Goal: Task Accomplishment & Management: Complete application form

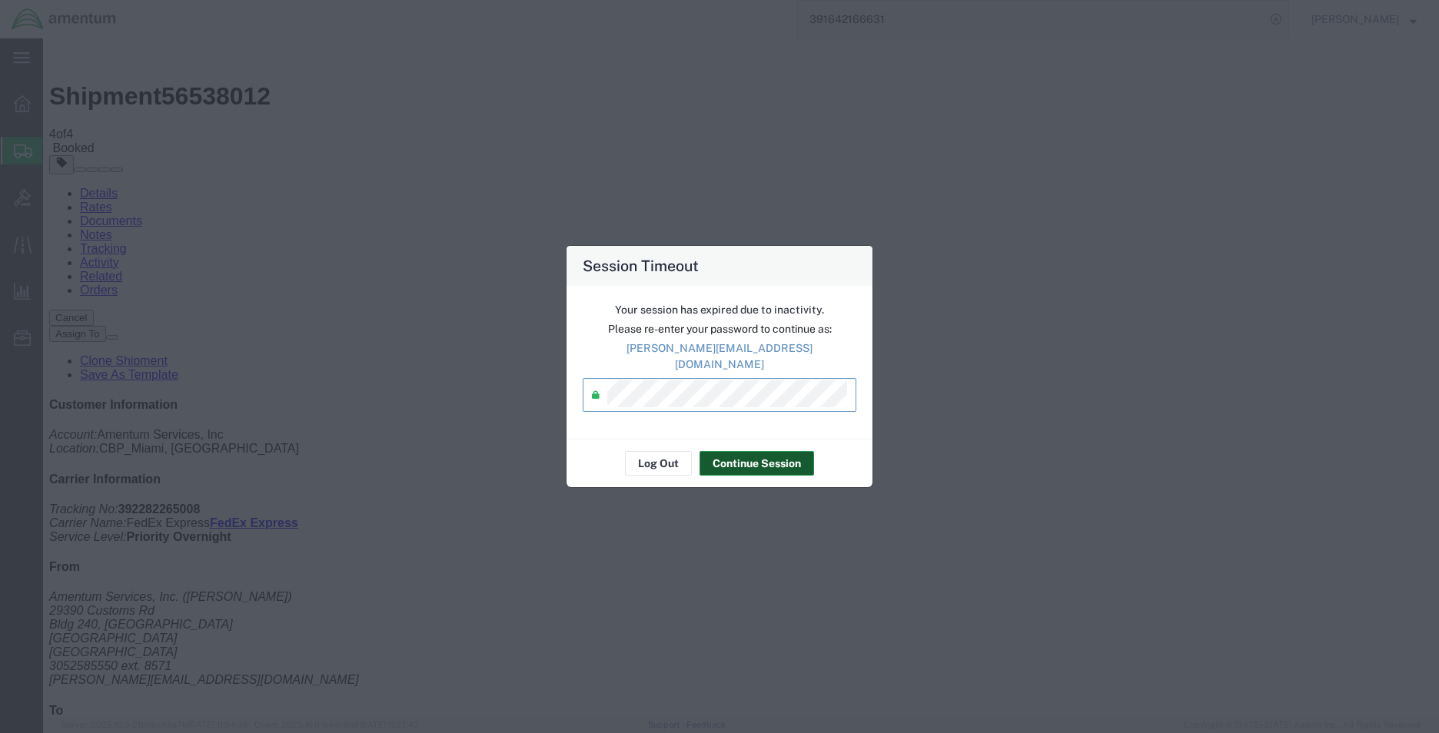
click at [736, 462] on button "Continue Session" at bounding box center [756, 463] width 115 height 25
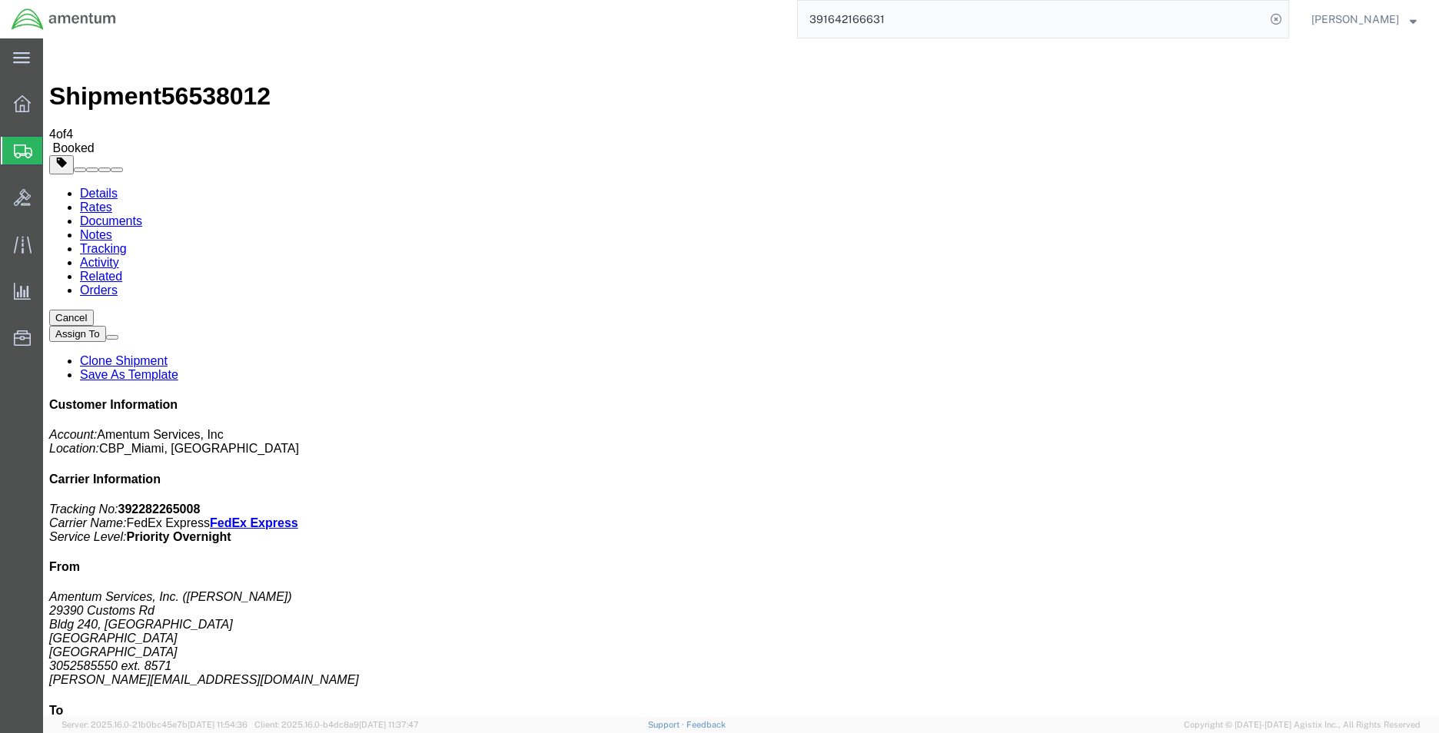
click at [168, 354] on link "Clone Shipment" at bounding box center [124, 360] width 88 height 13
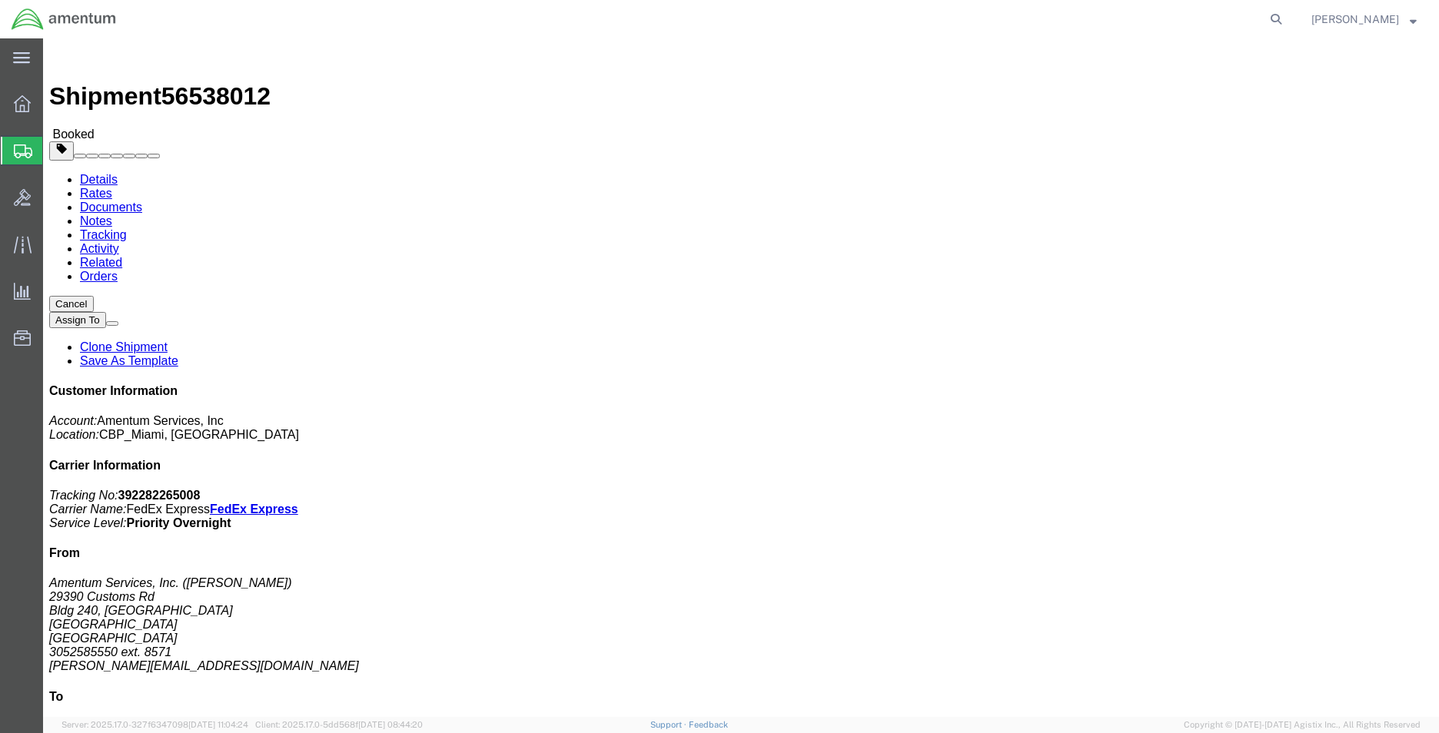
click link "Clone Shipment"
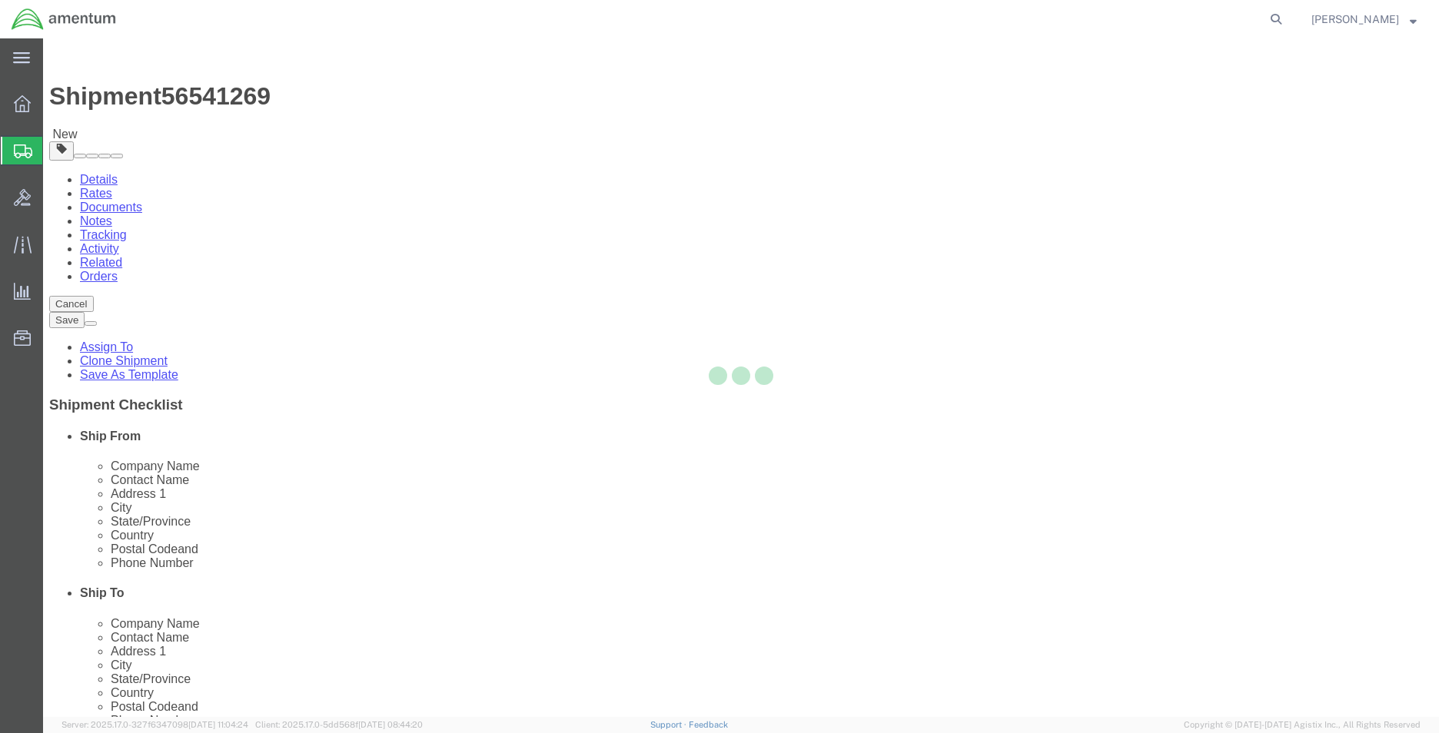
select select "49931"
select select "49949"
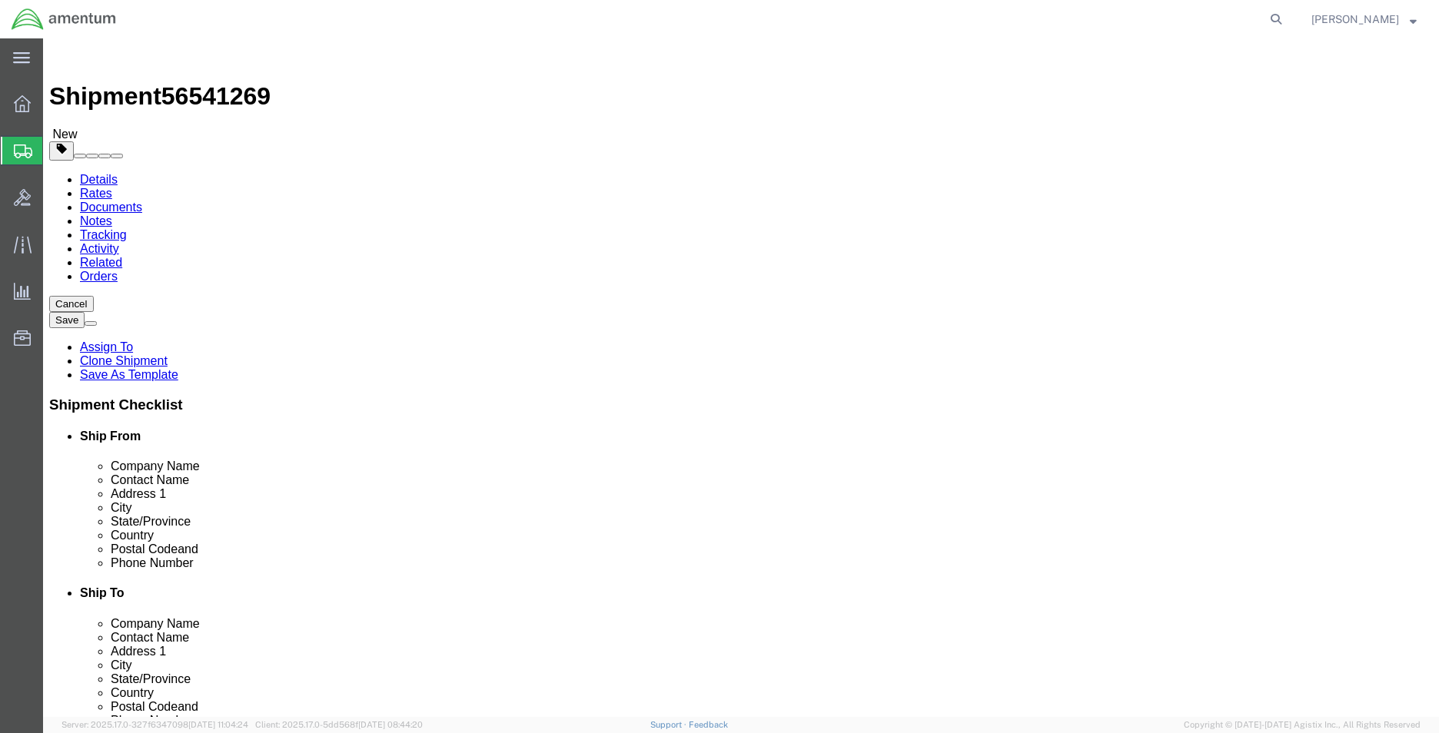
scroll to position [3198, 0]
click input "AMENTUM SERVICES"
type input "a"
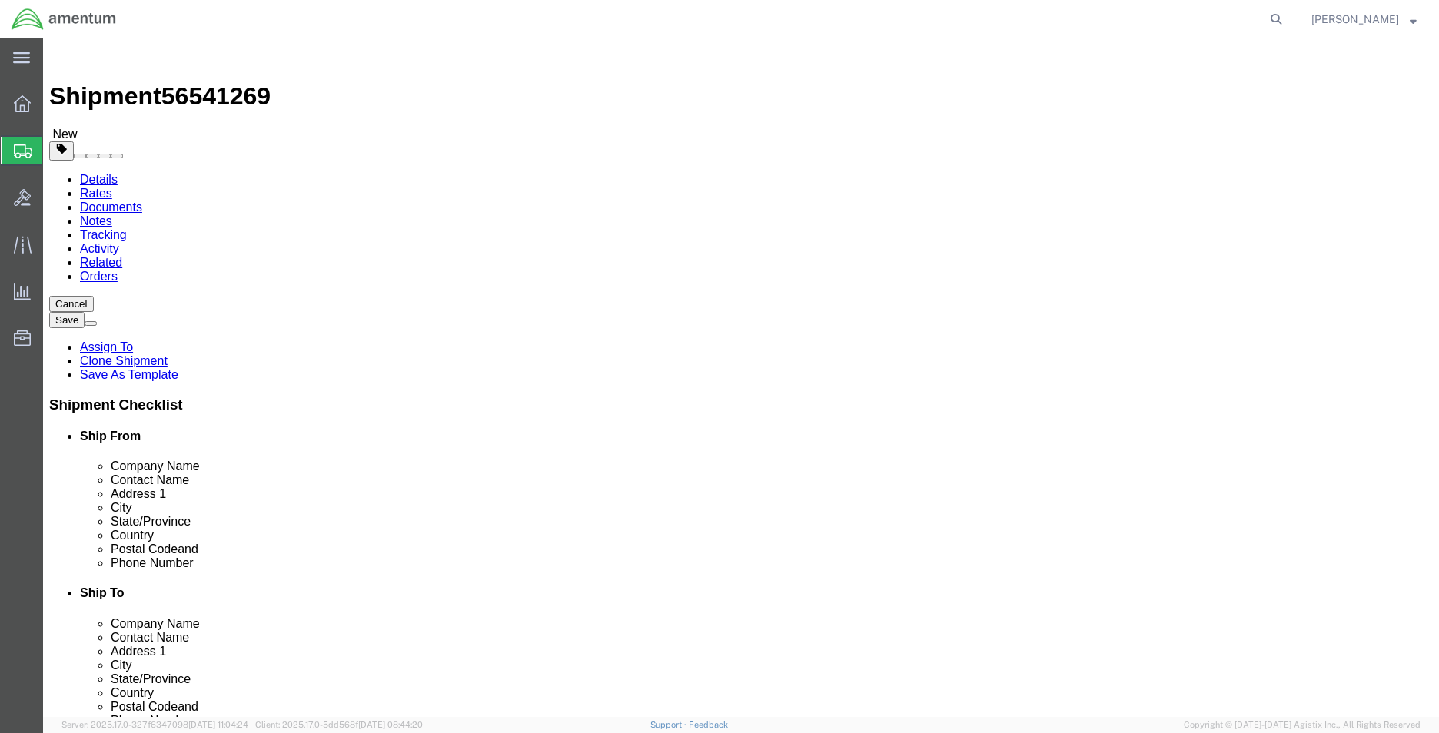
type input "VSE AVIATION"
type input "ATTN: CORE RETURNS"
click input "3501 S Flightline Rd, Bldg 1244"
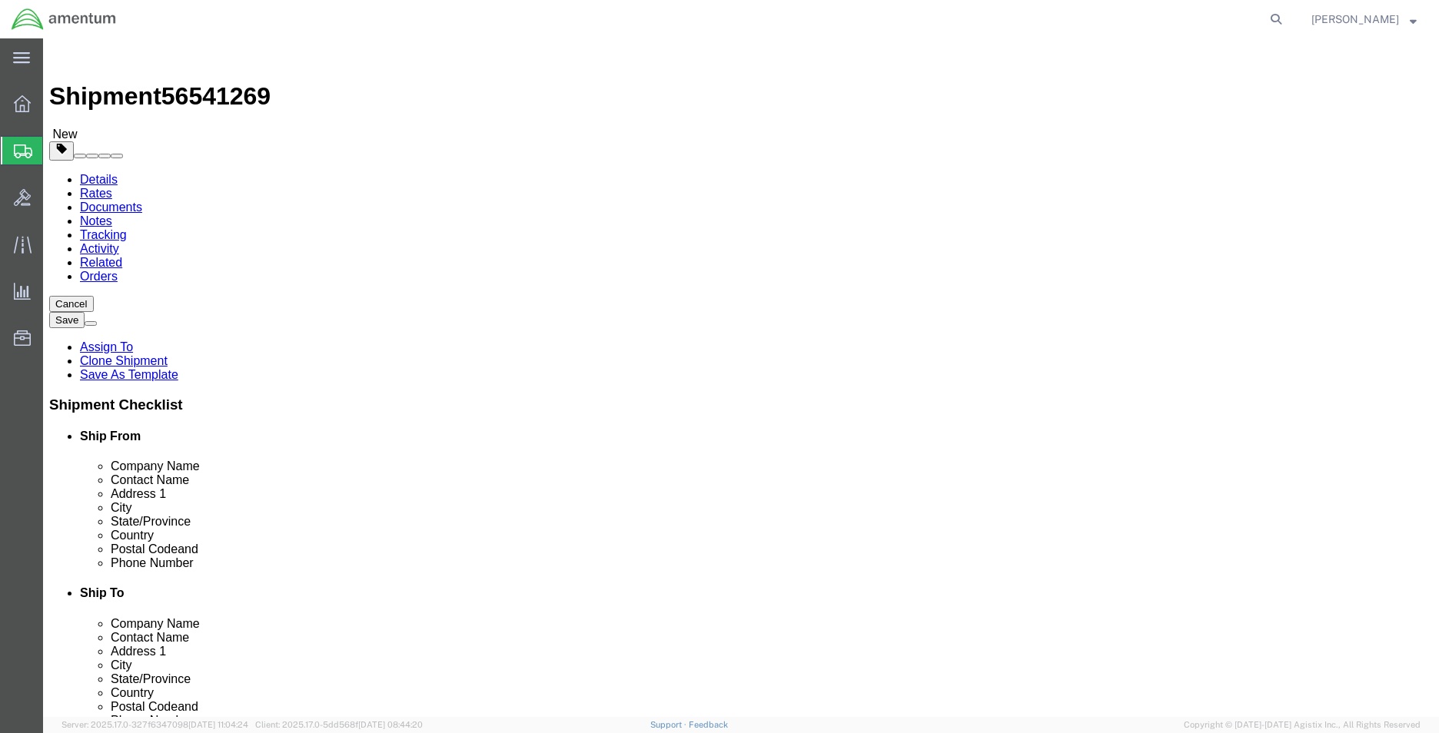
click input "3501 S Flightline Rd, Bldg 1244"
type input "901 INDUSTRIAL ROAD"
select select
type input "AUGUSTA"
type input "K"
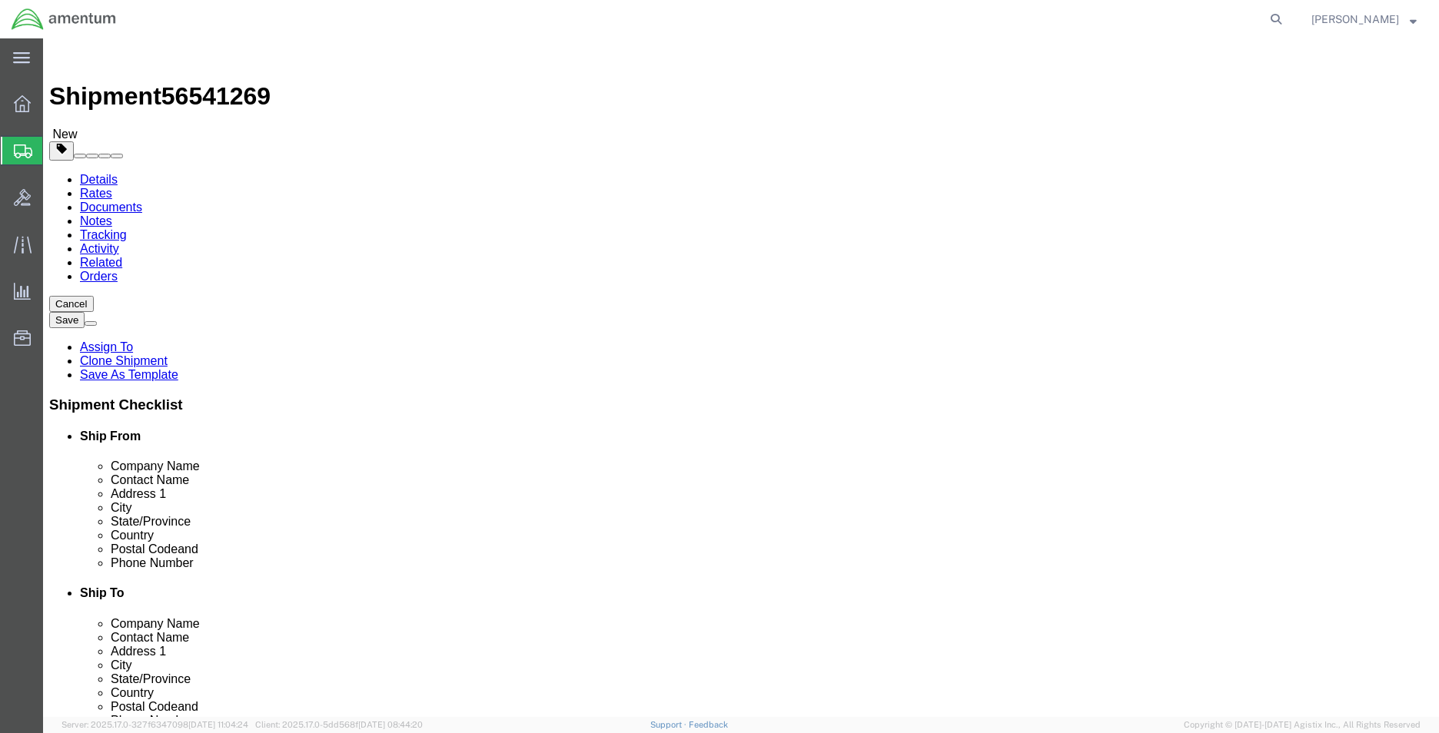
type input "K"
type input "KA"
click input "85707"
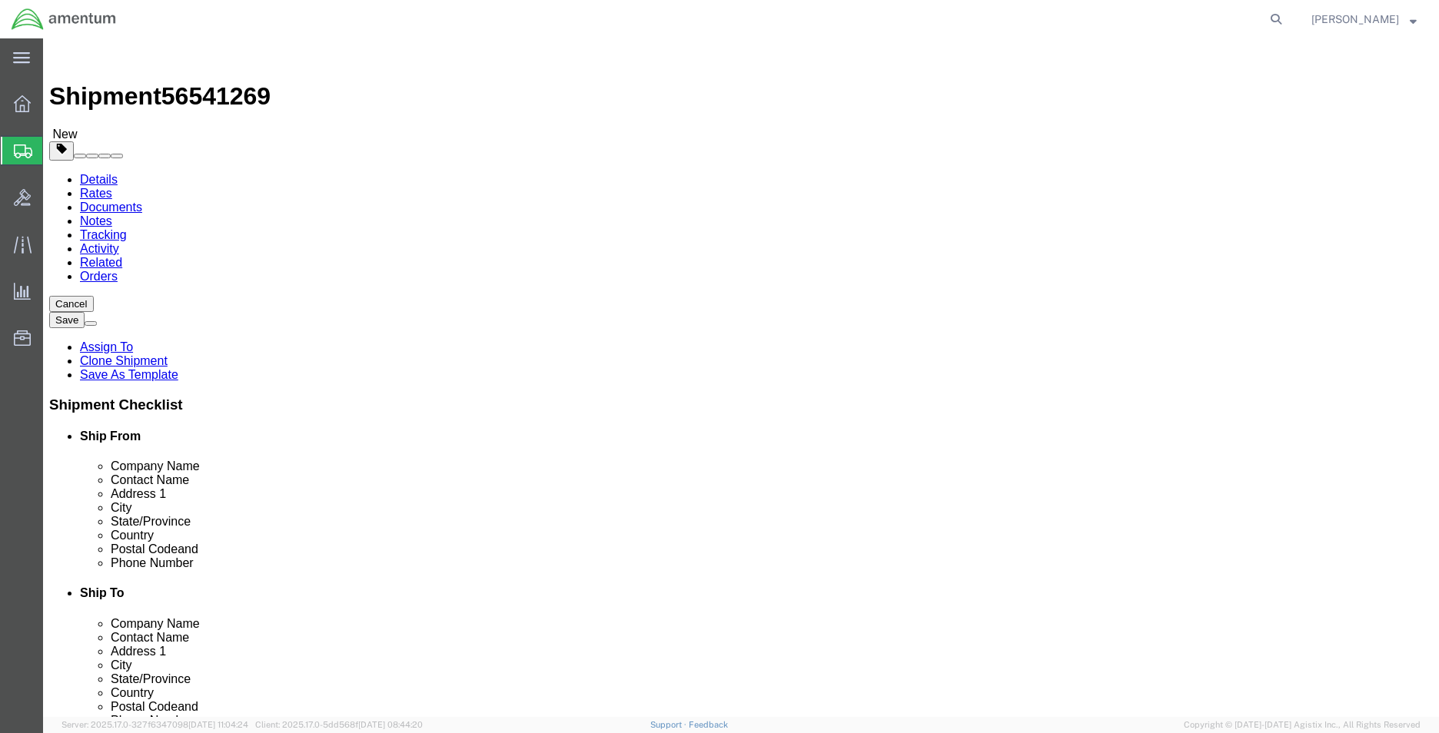
type input "67010"
click input "520-584-2616"
click input "text"
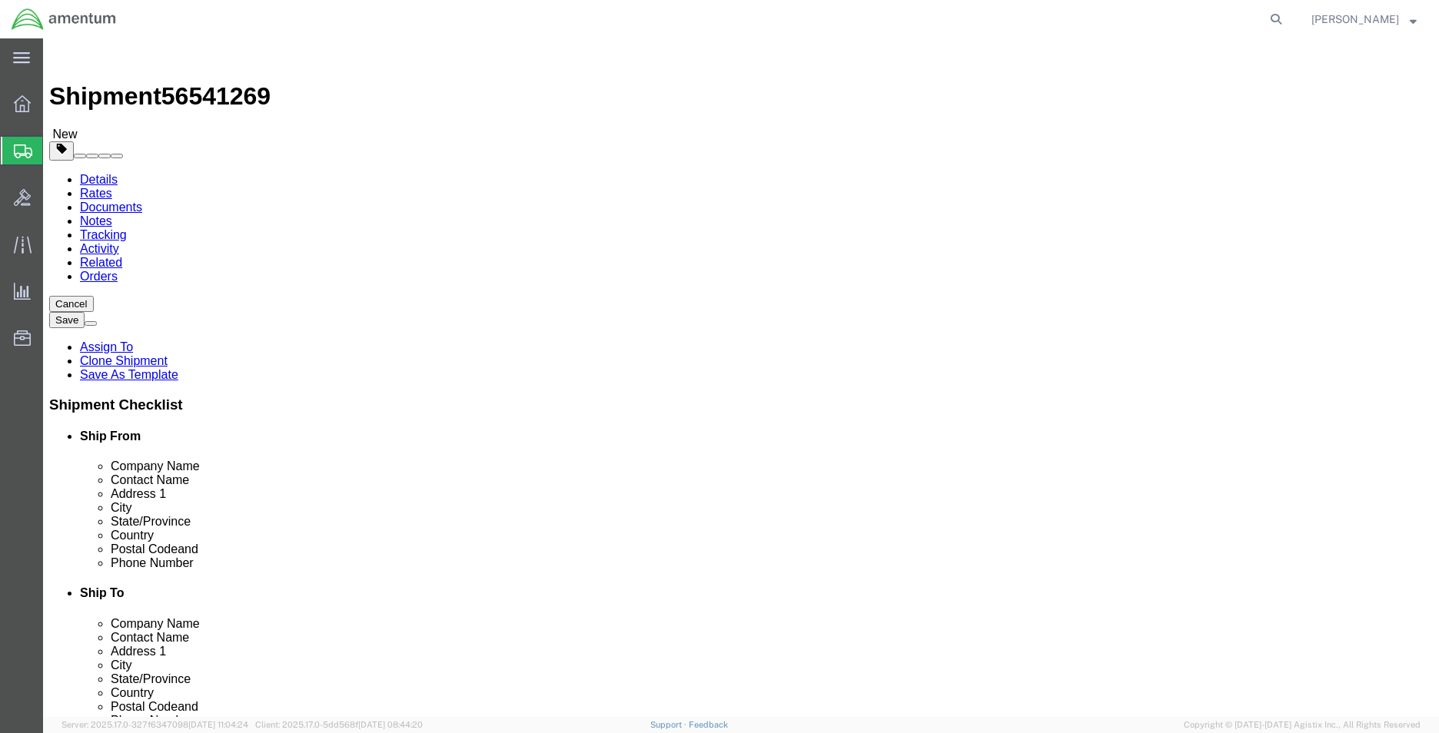
paste input "316 733 9240"
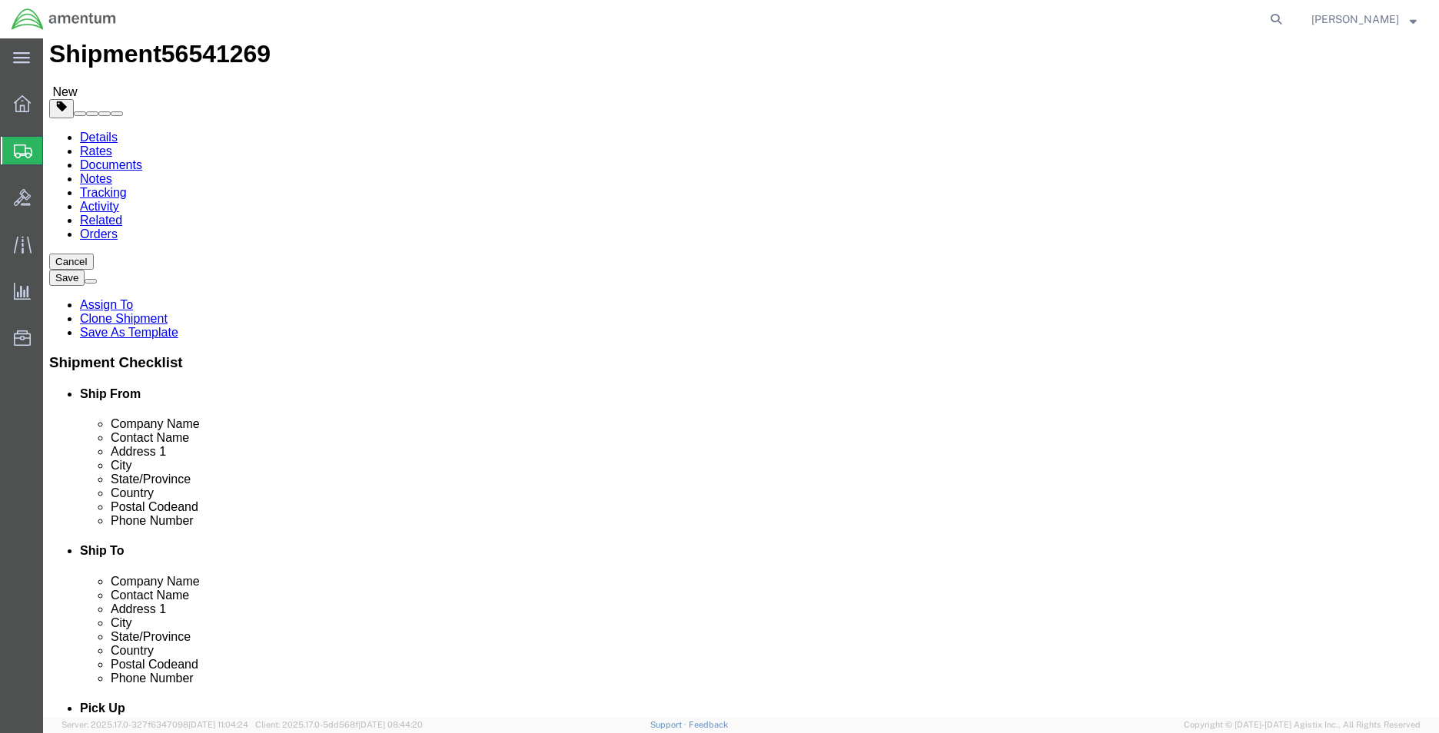
scroll to position [77, 0]
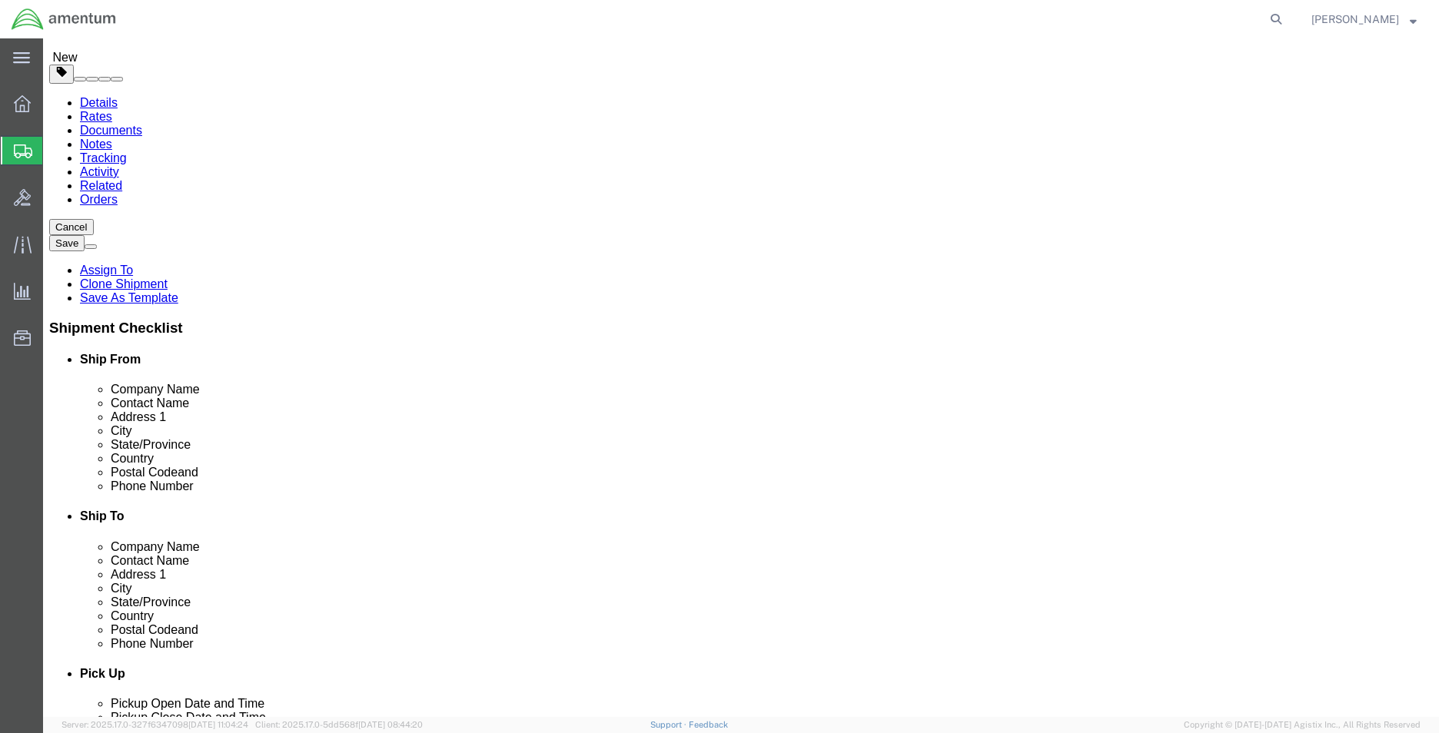
type input "316 733 9240"
click input "judy.l.lackie@associates.cbp.dhs.gov"
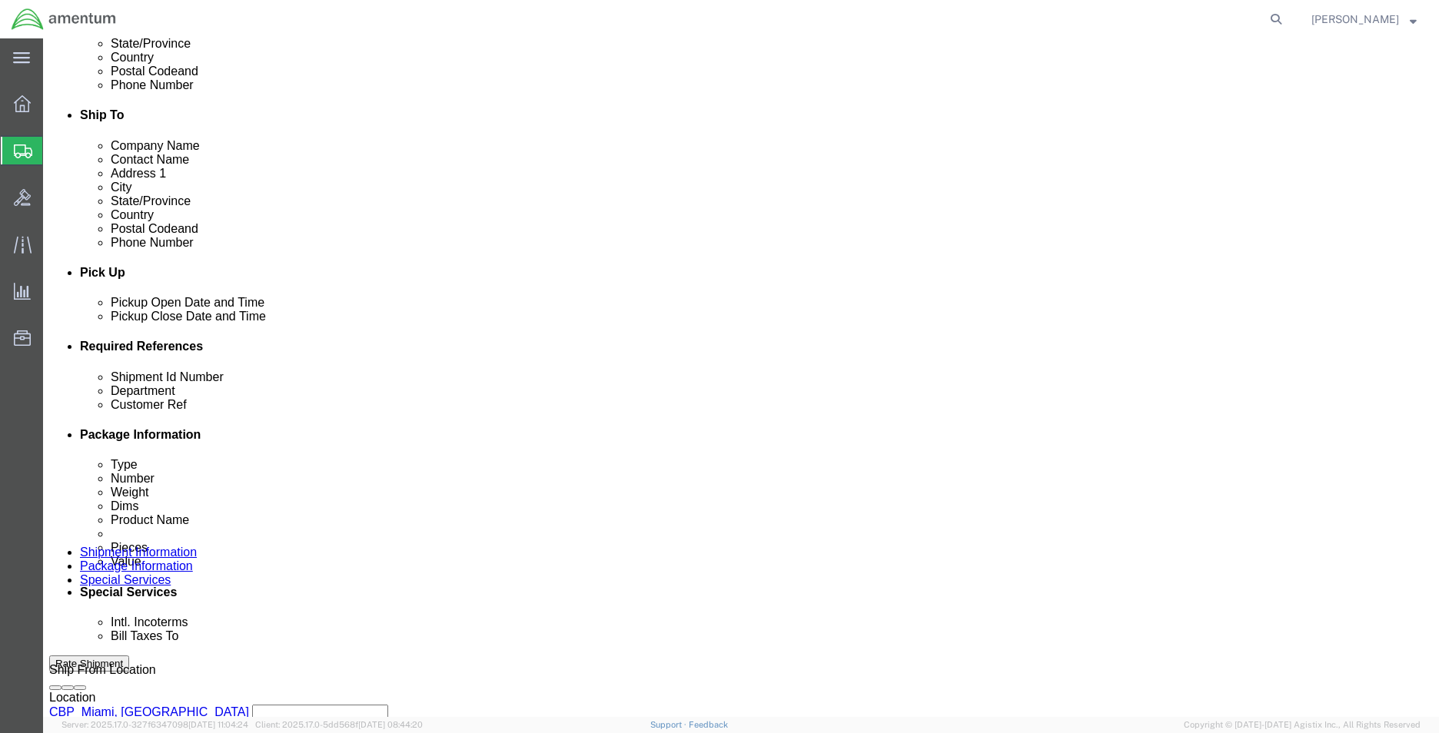
scroll to position [538, 0]
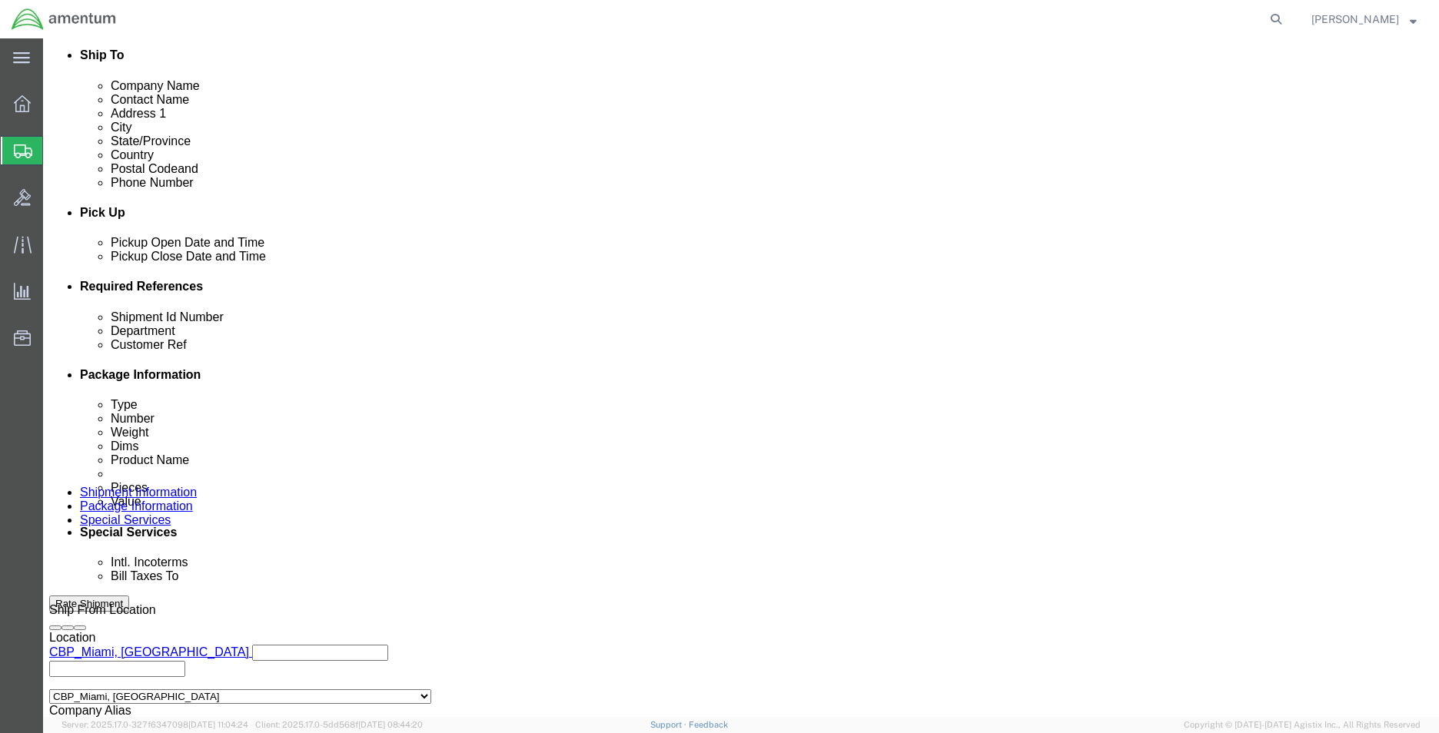
checkbox input "false"
click span "56541269"
copy span "56541269"
click input "56538012"
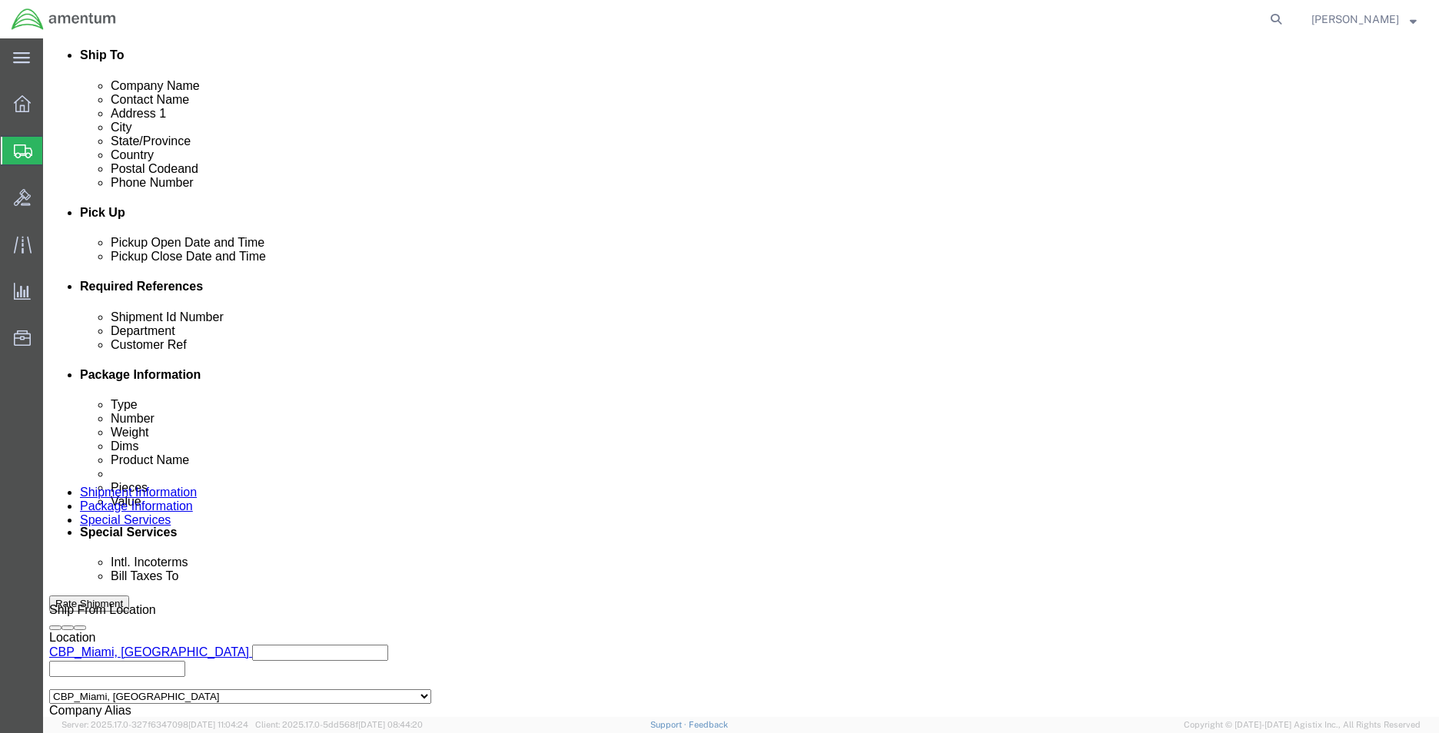
click input "56538012"
paste input "41269"
type input "56541269"
click input "TOOL LOAN RETURN"
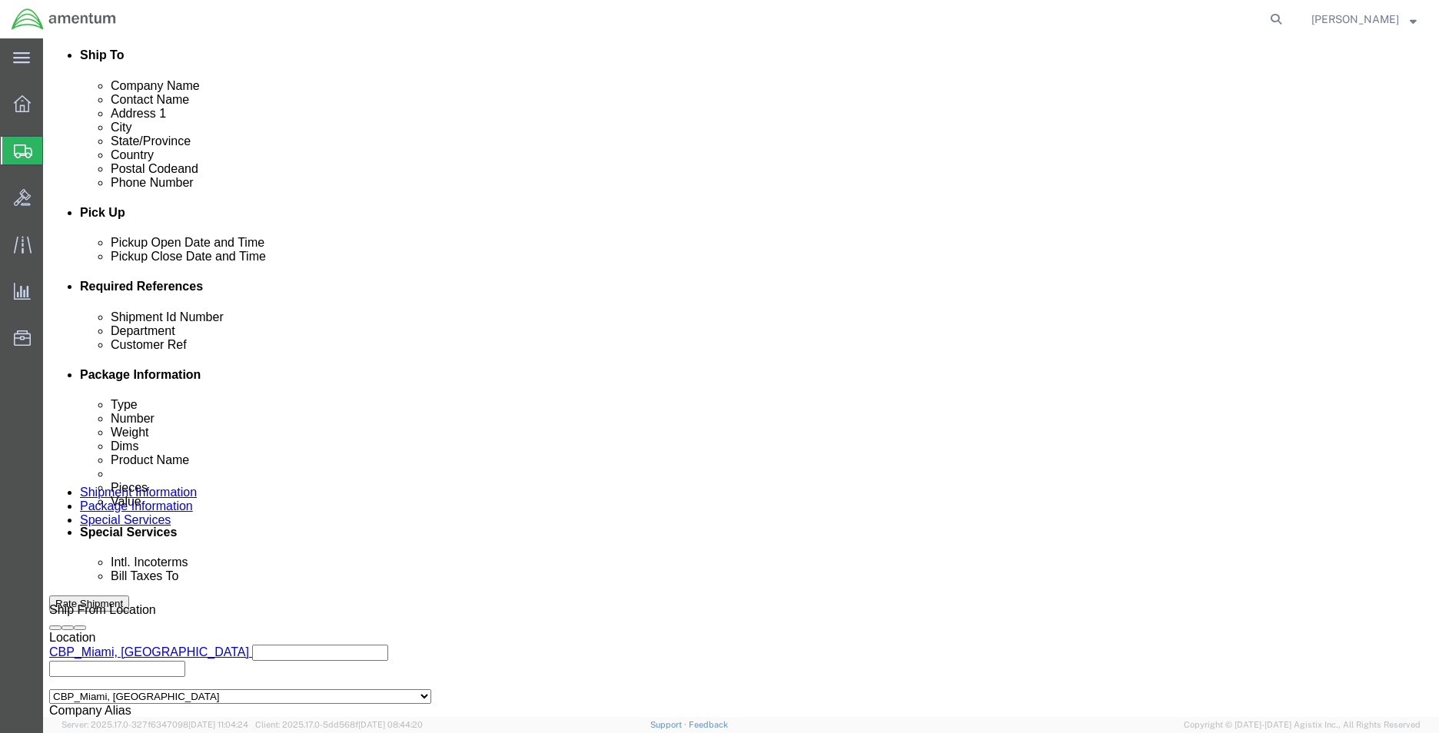
click input "TOOL LOAN RETURN"
type input "CBP0043321 CORE RETURN"
click link "Package Information"
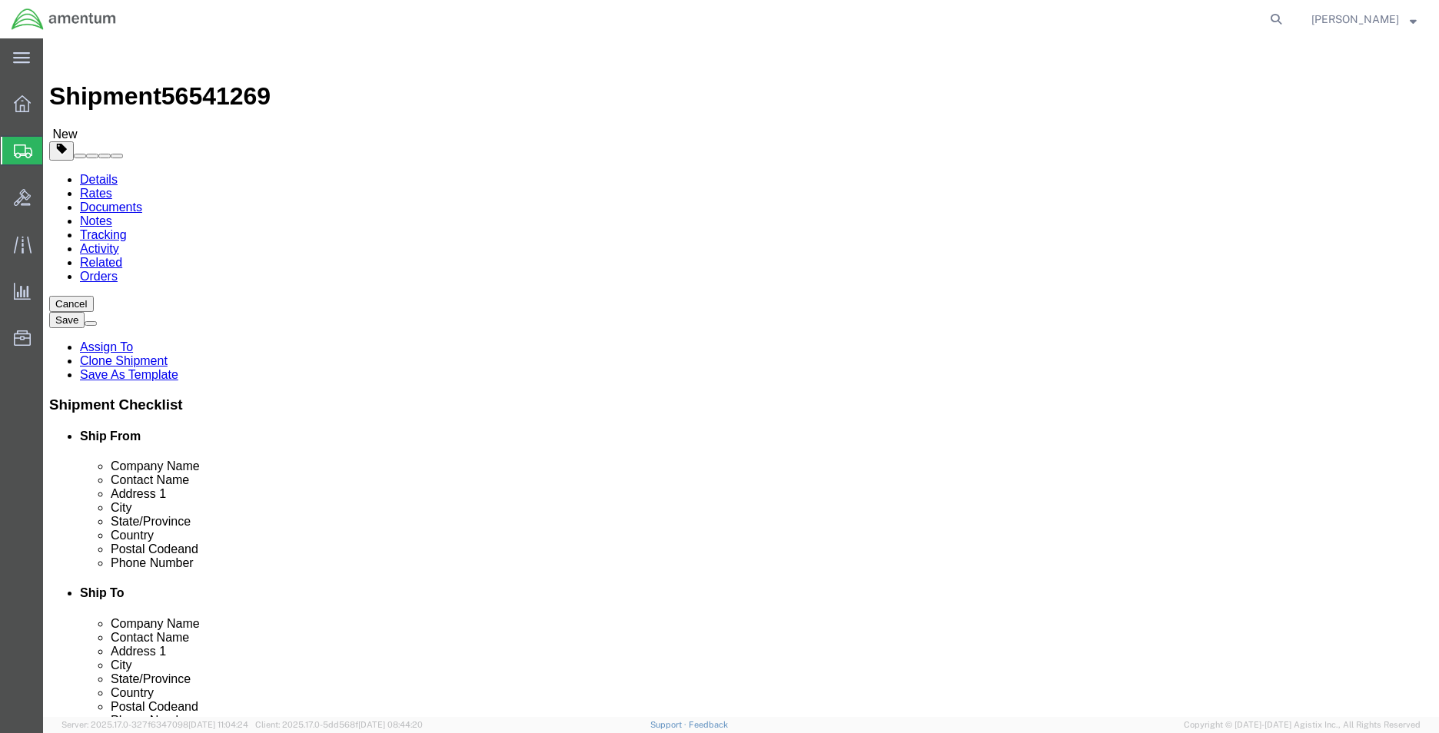
click span "button"
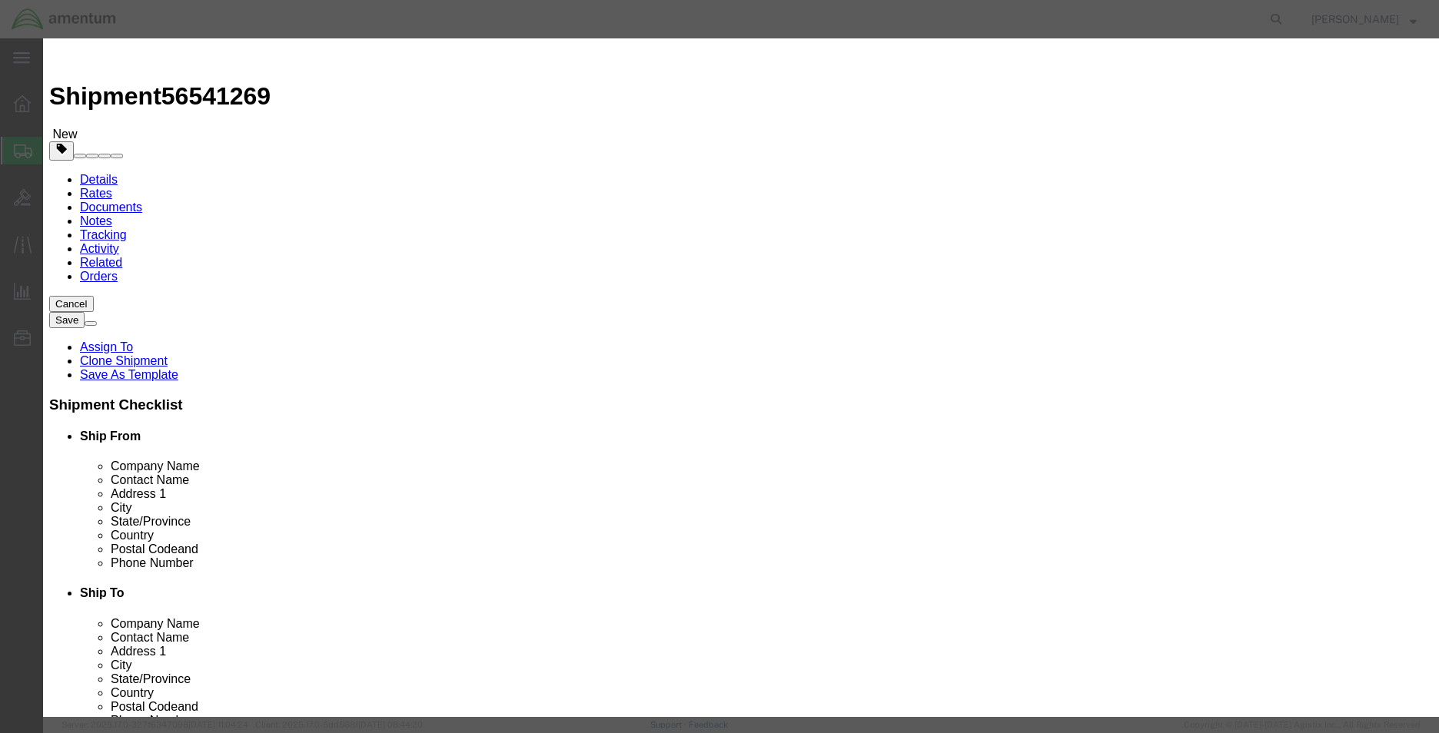
click button "Yes"
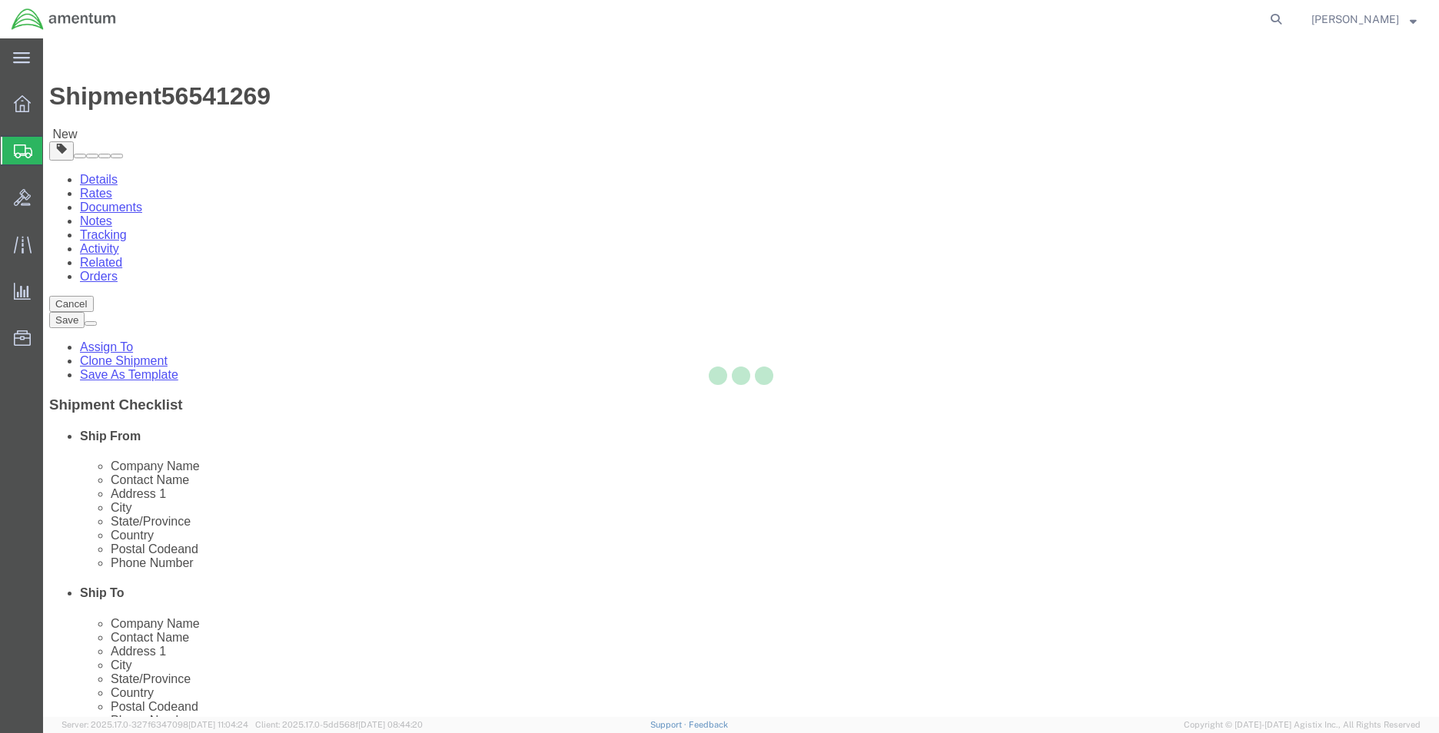
click at [304, 307] on div at bounding box center [741, 377] width 1396 height 679
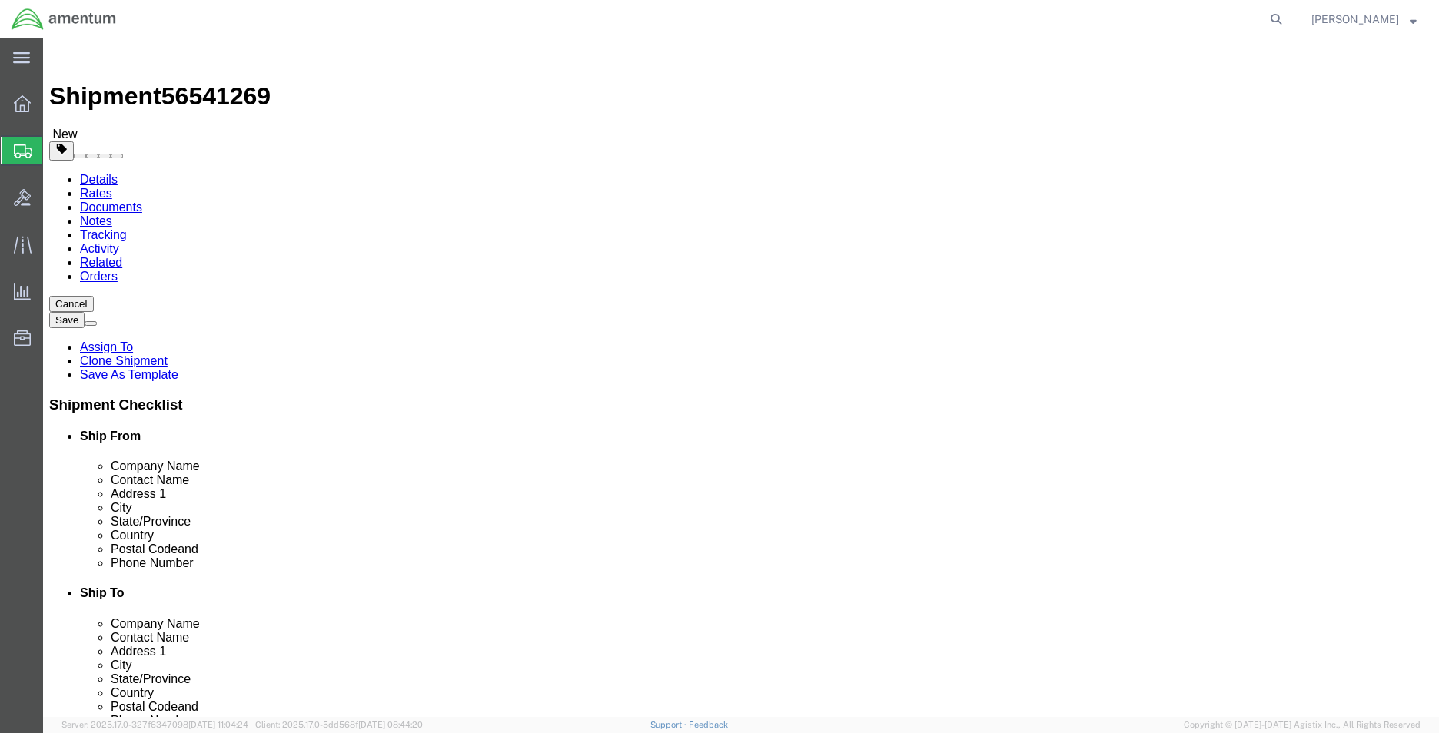
drag, startPoint x: 304, startPoint y: 307, endPoint x: 261, endPoint y: 269, distance: 57.7
click select "Select Bale(s) Basket(s) Bolt(s) Bottle(s) Buckets Bulk Bundle(s) Can(s) Cardbo…"
select select "PAK"
click select "Select Bale(s) Basket(s) Bolt(s) Bottle(s) Buckets Bulk Bundle(s) Can(s) Cardbo…"
type input "10.25"
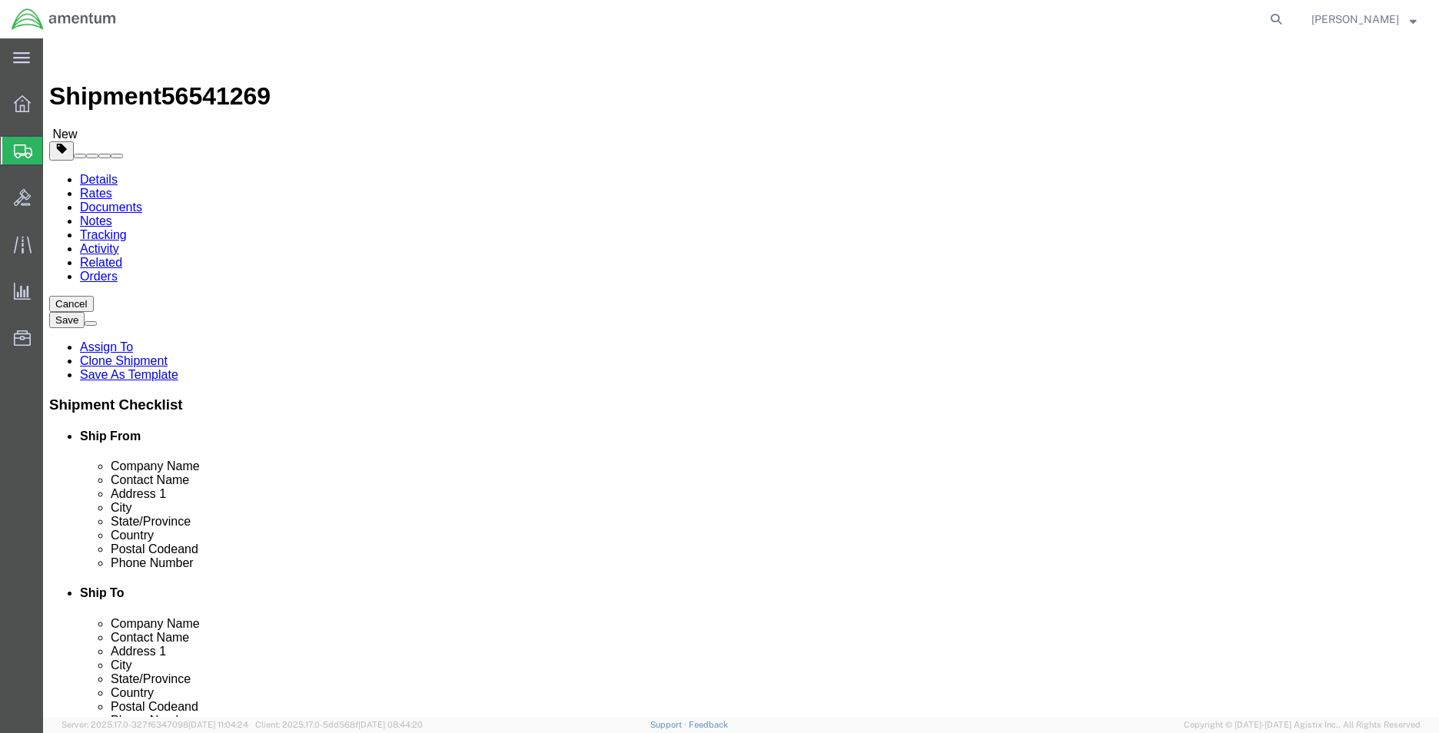
type input "12.75"
type input "1.00"
click input "2.00"
type input "1.00"
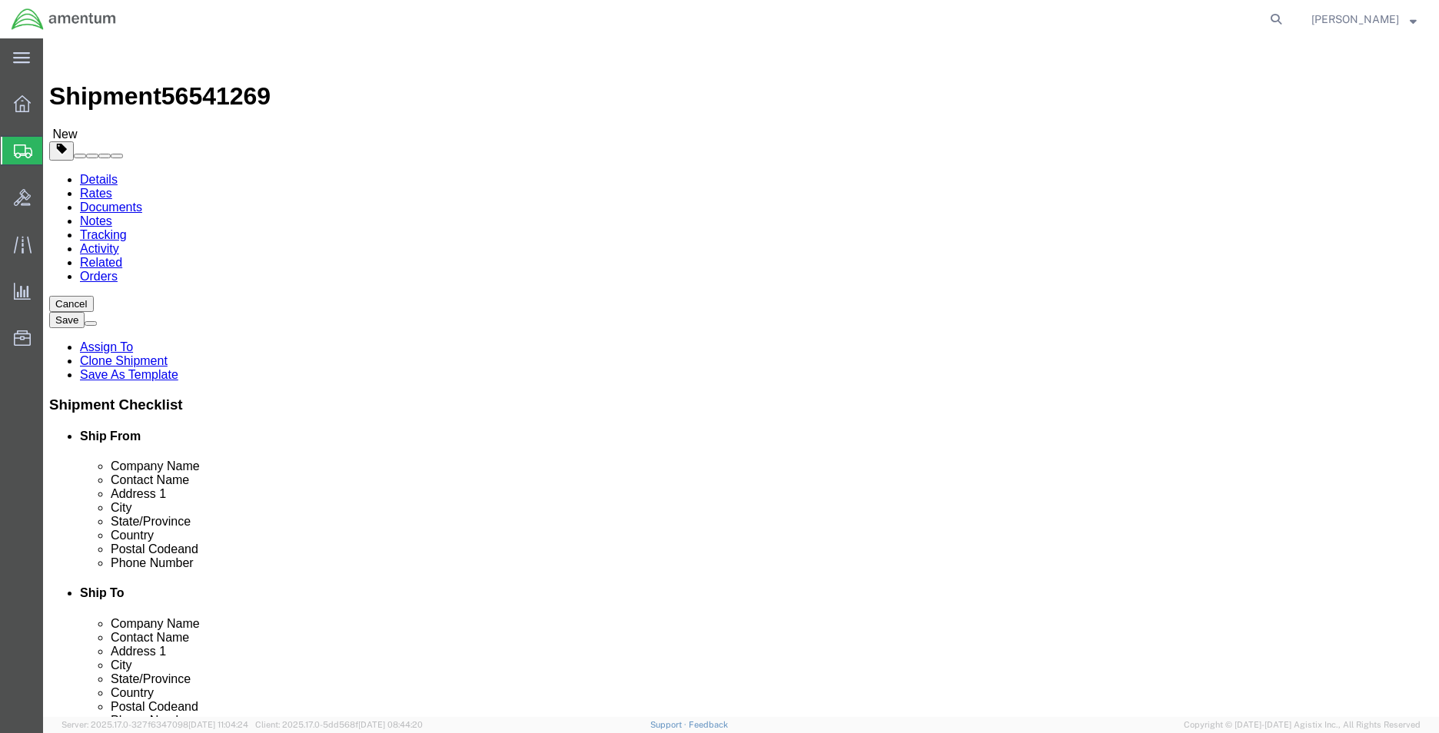
click dd "200.00 USD"
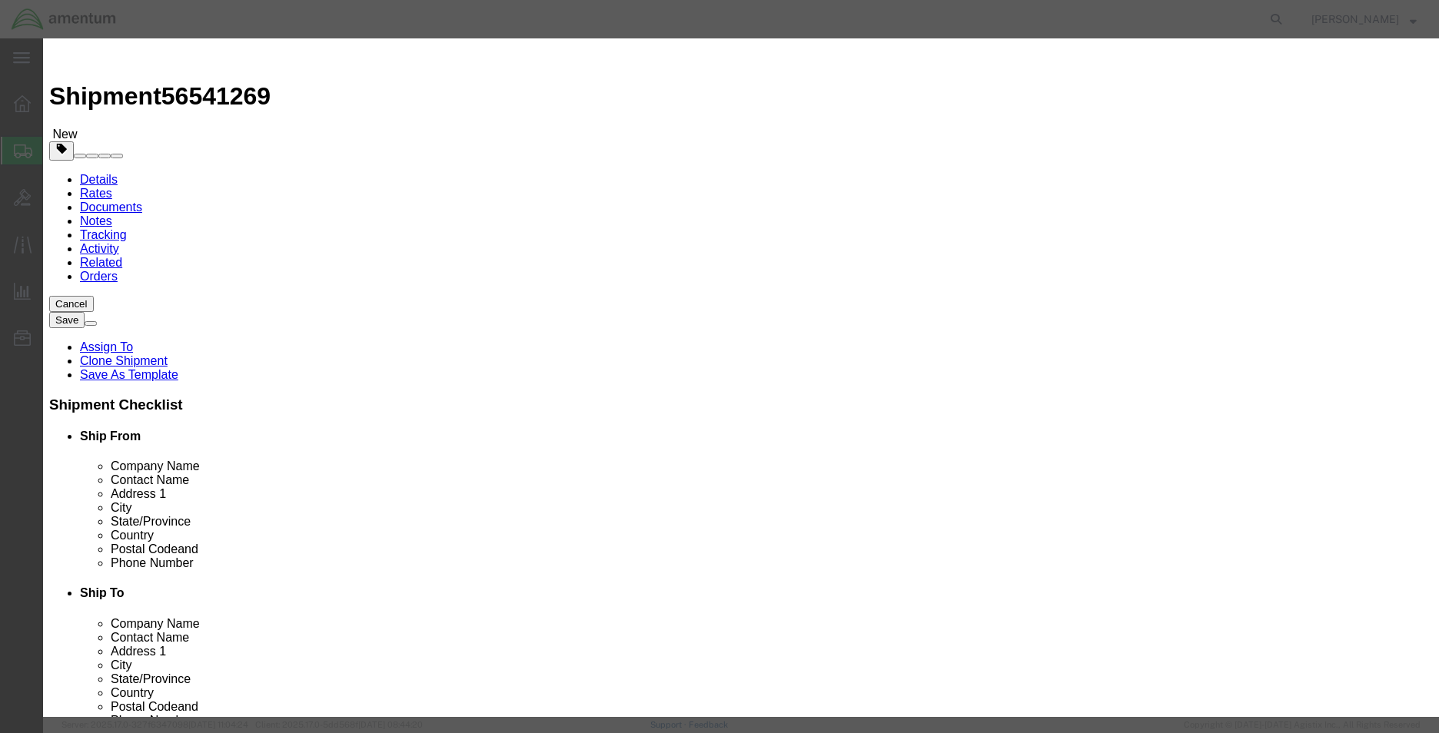
click input "SIGHT COMPASS STICK"
type input "FUEL TRANSMITTER"
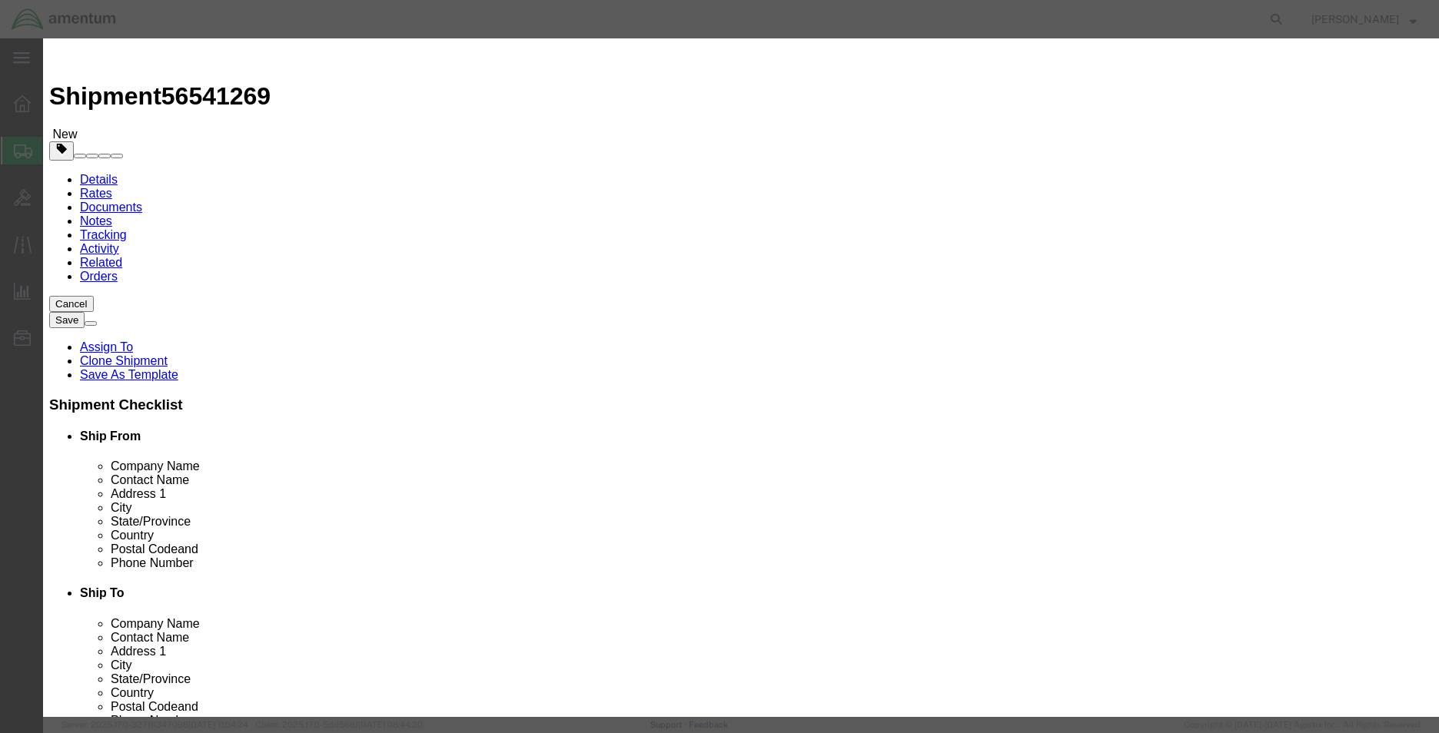
type input "1050"
click input "text"
type input "604508"
click button "Save & Close"
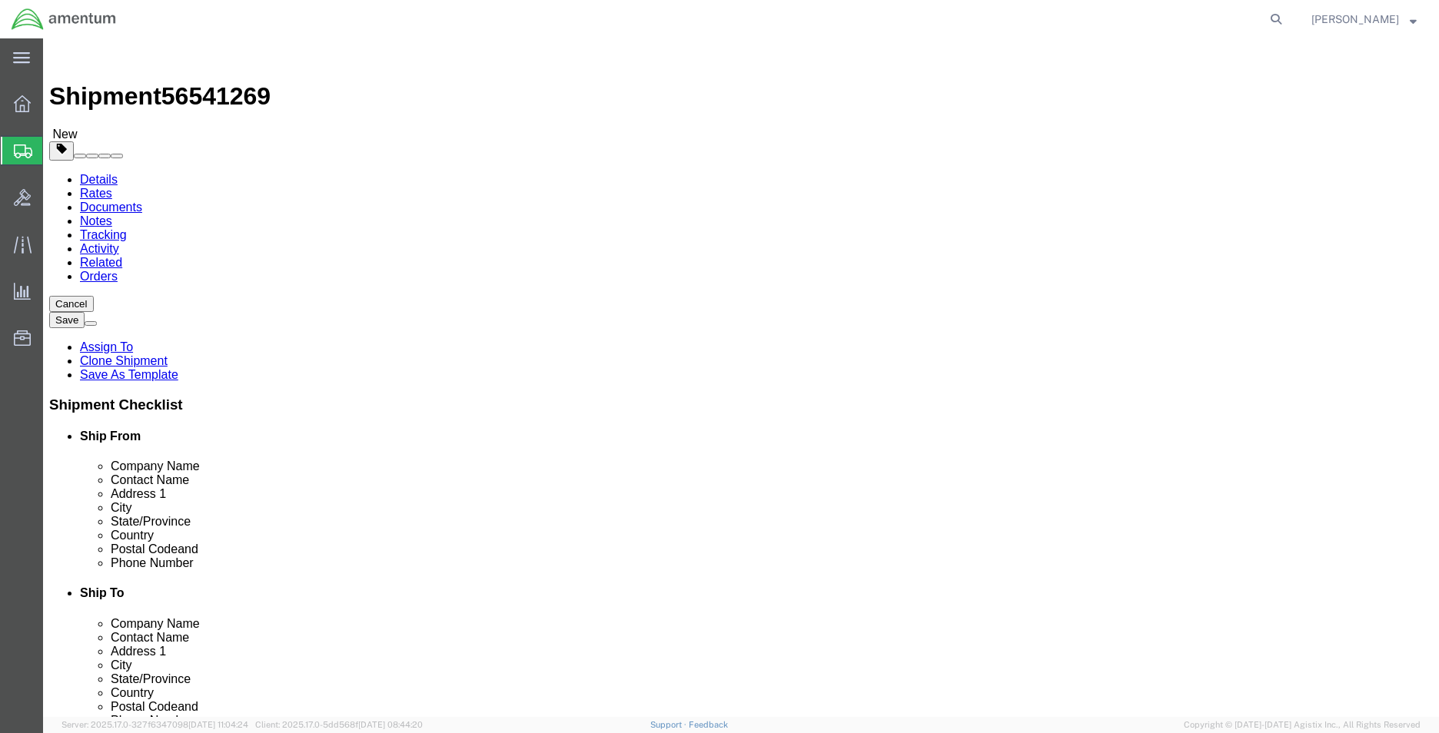
click icon
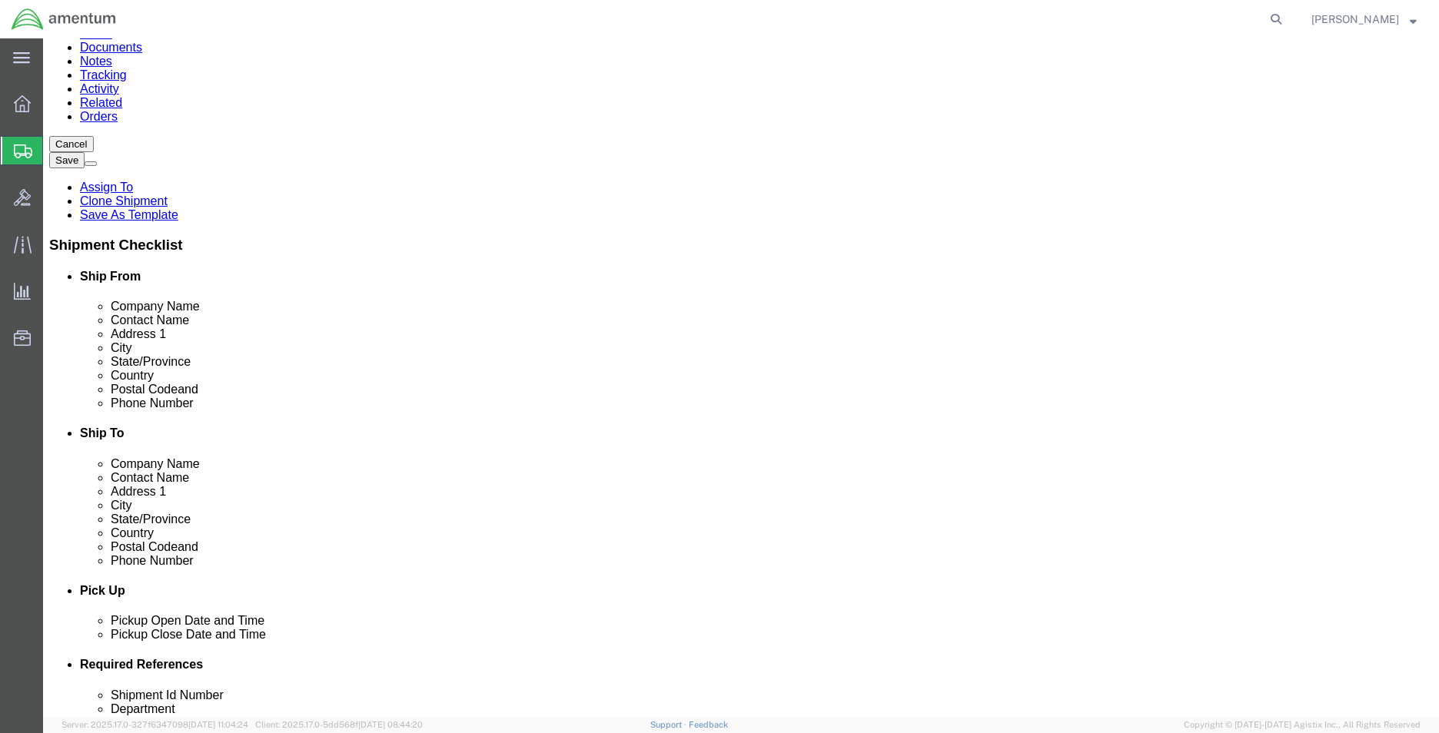
scroll to position [307, 0]
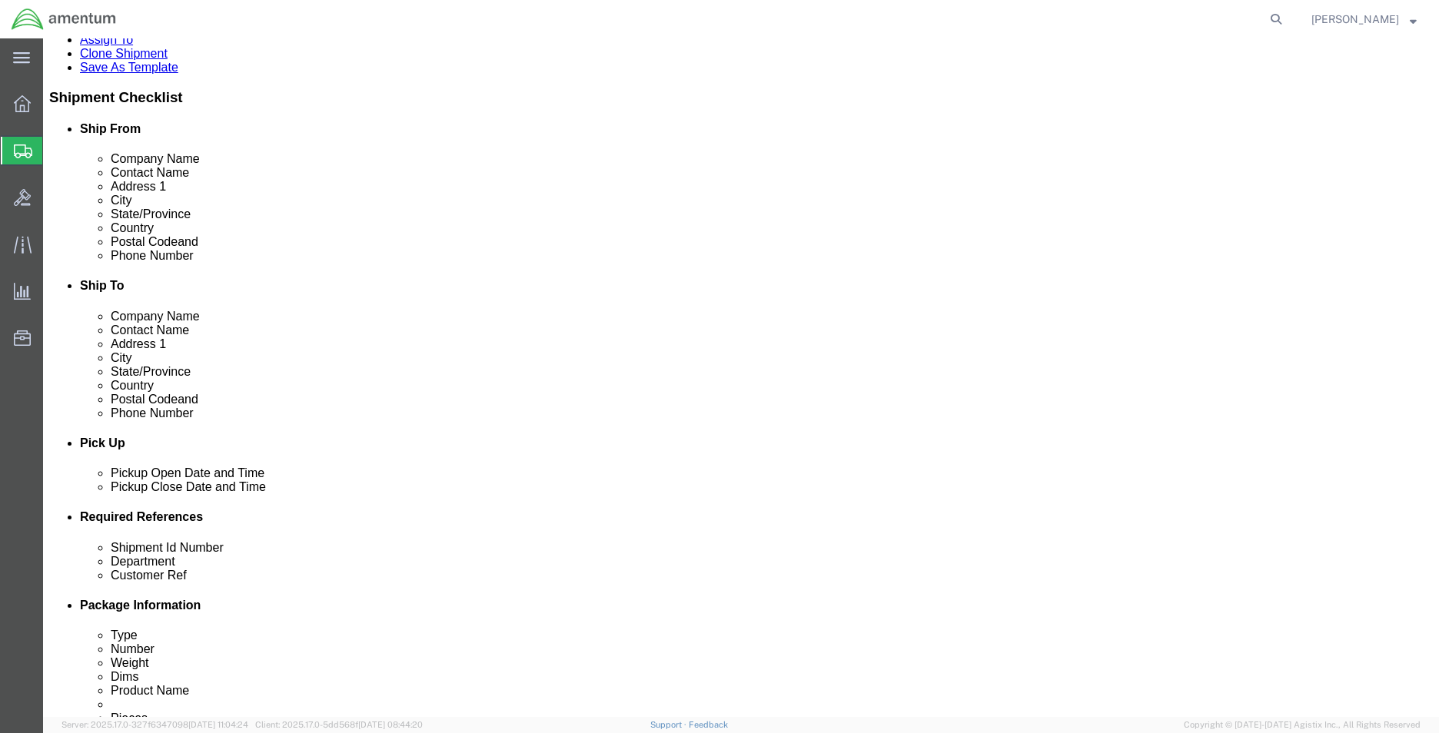
click button "Rate Shipment"
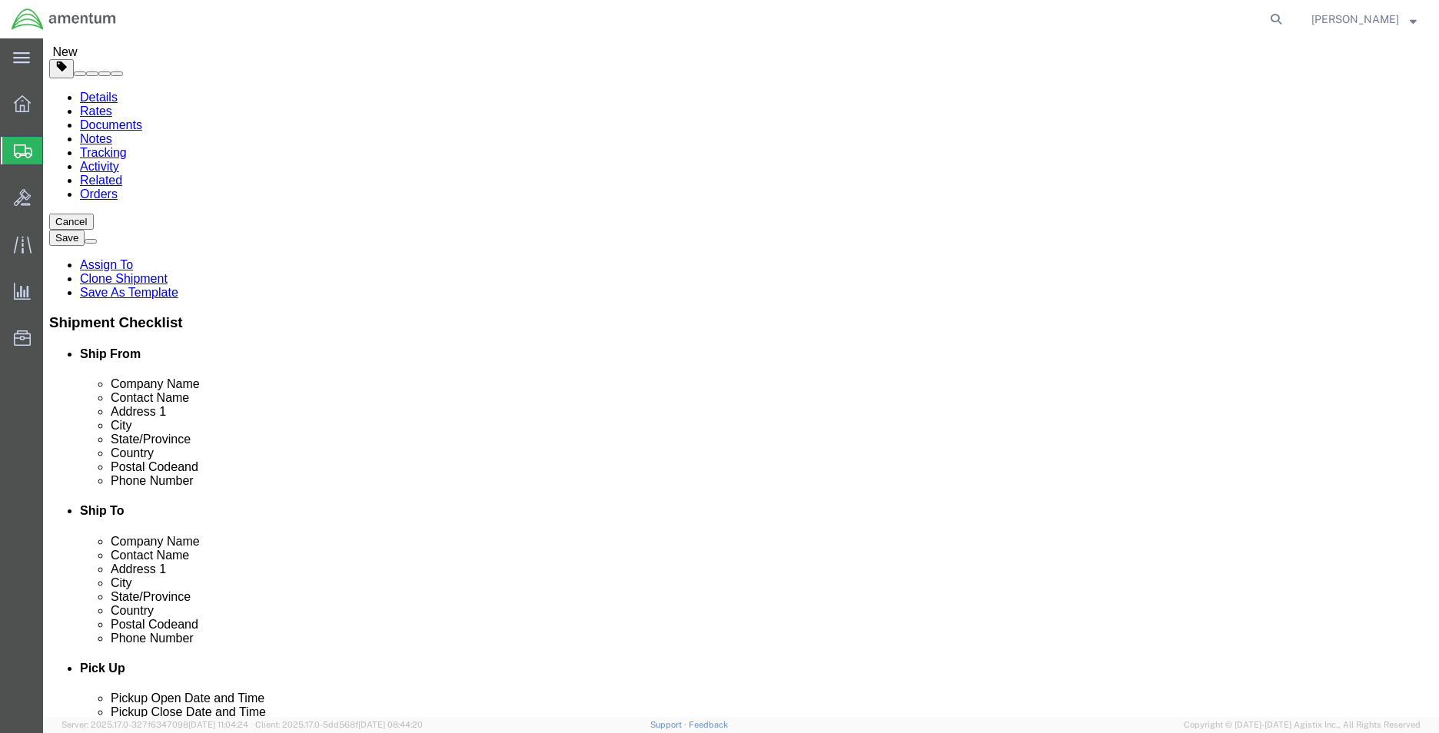
scroll to position [77, 0]
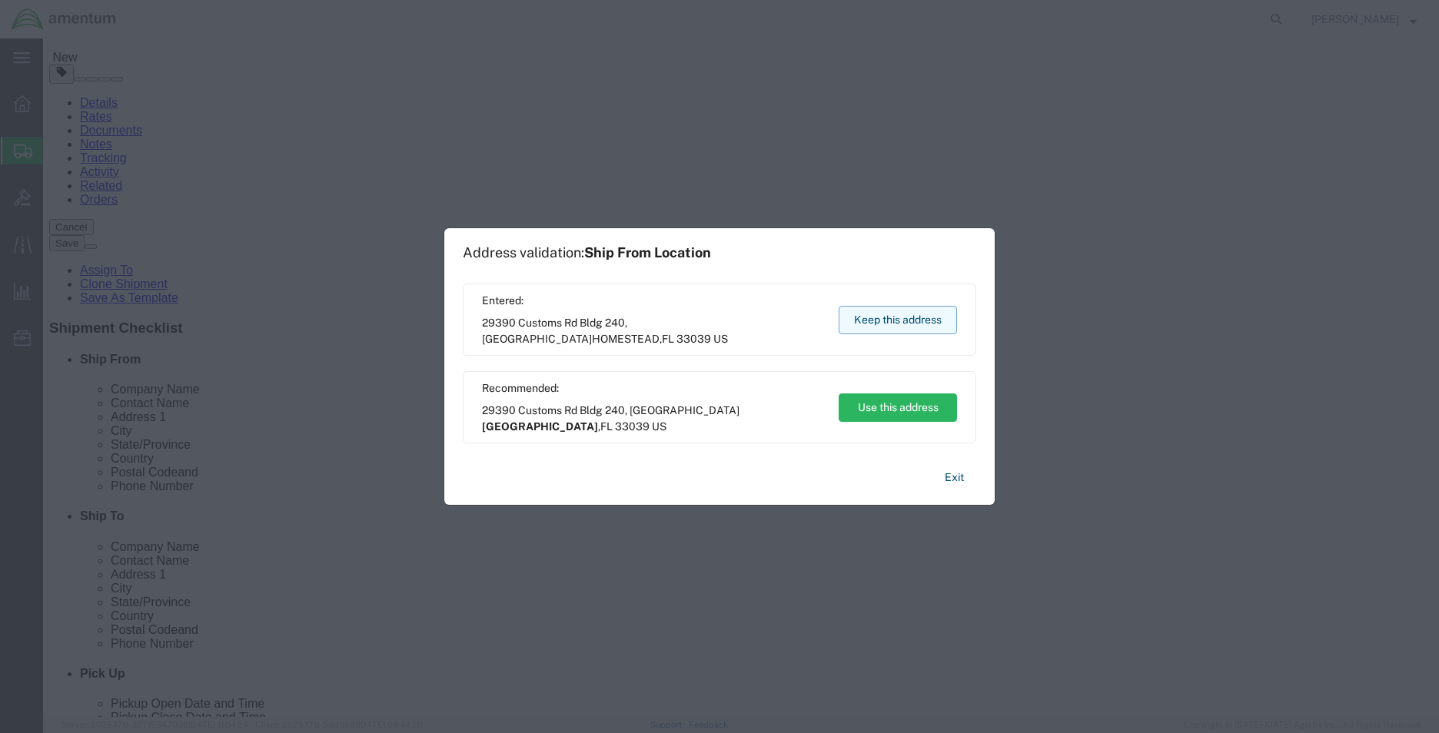
click at [915, 314] on button "Keep this address" at bounding box center [898, 320] width 118 height 28
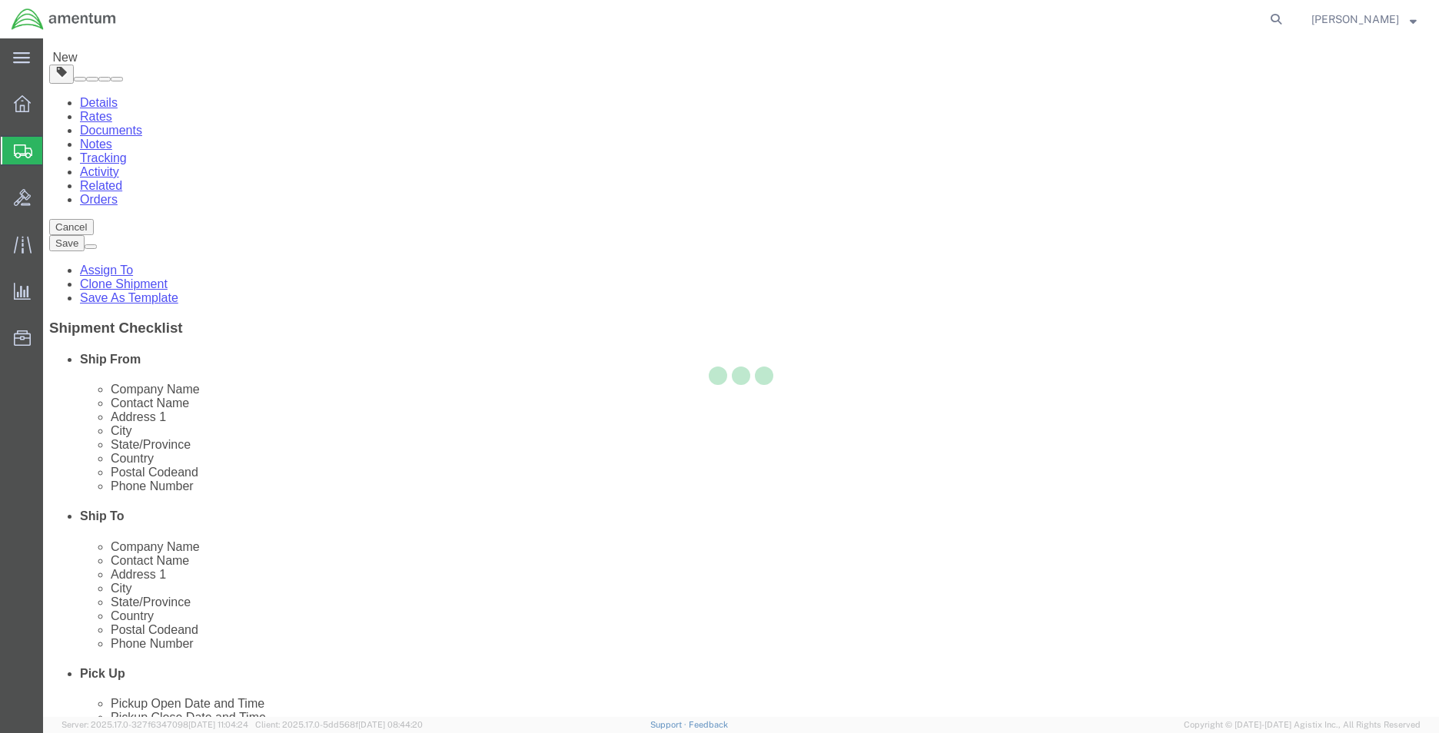
scroll to position [0, 0]
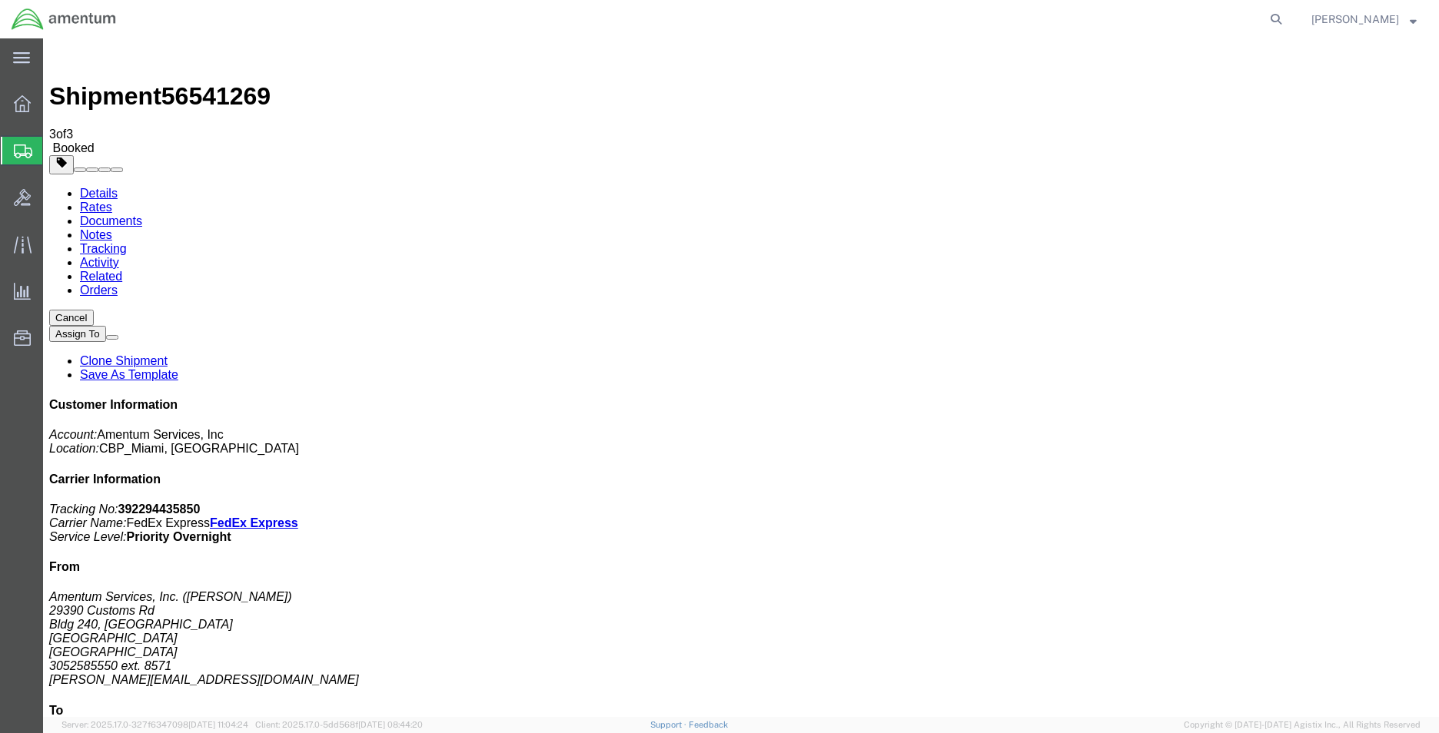
drag, startPoint x: 125, startPoint y: 274, endPoint x: 74, endPoint y: 480, distance: 211.4
